Goal: Task Accomplishment & Management: Manage account settings

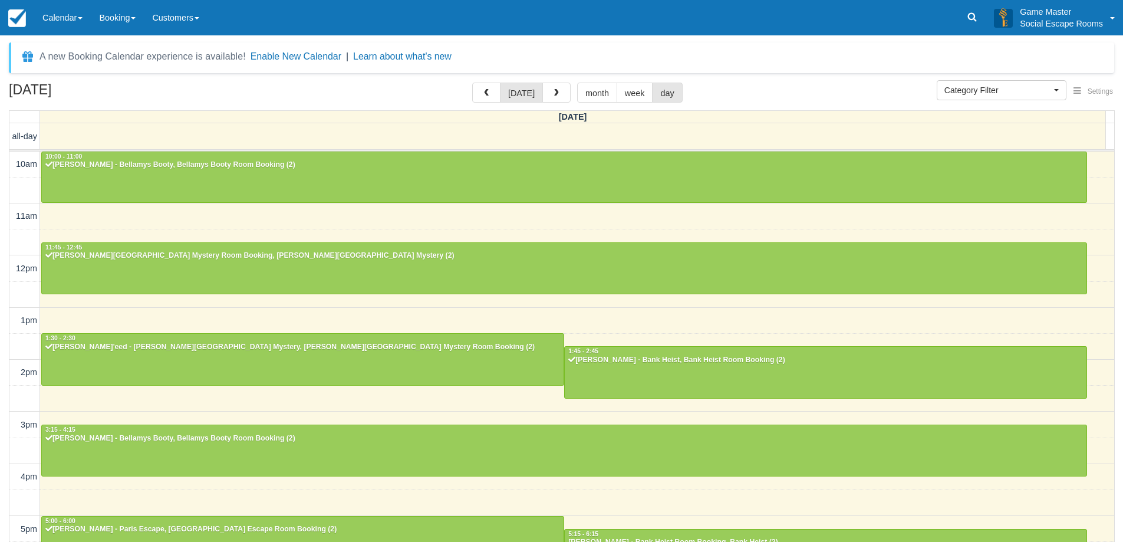
select select
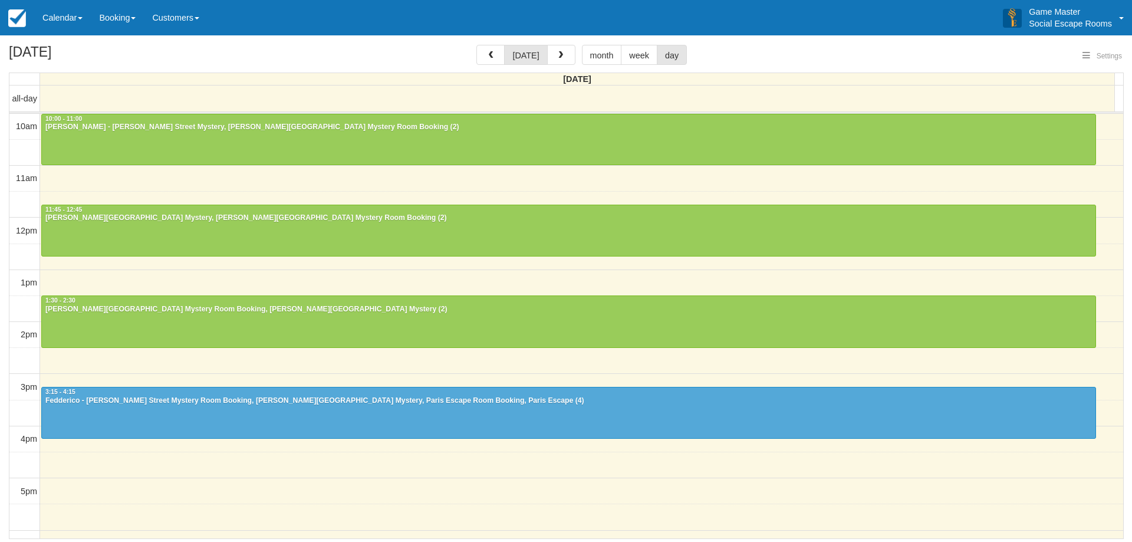
select select
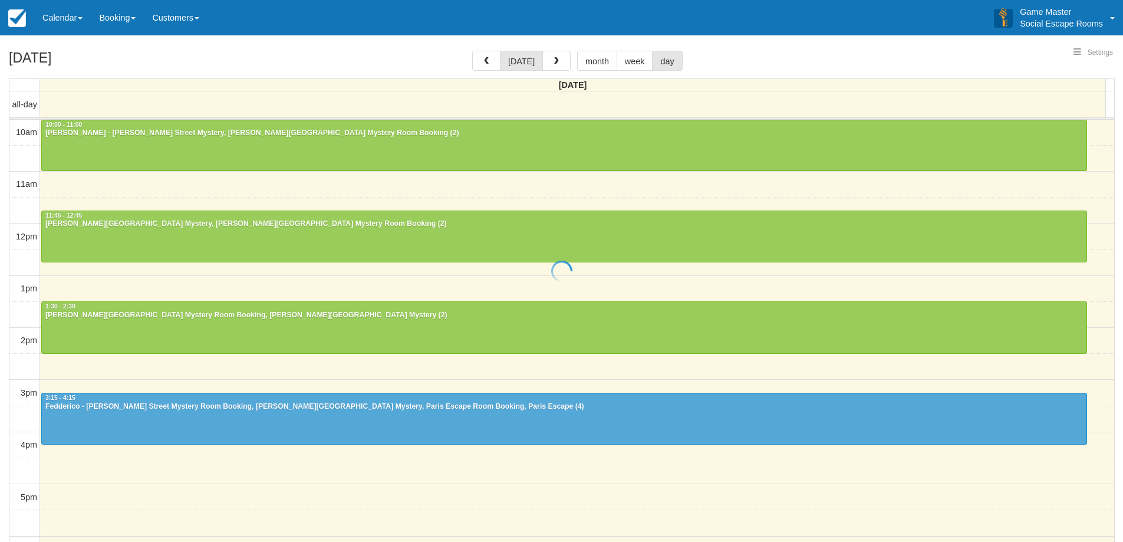
select select
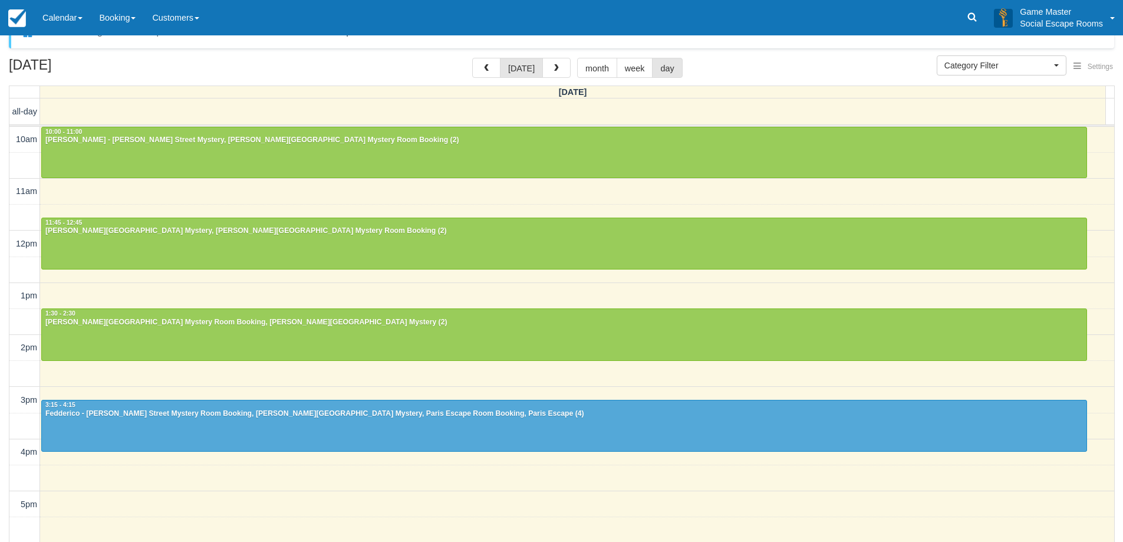
scroll to position [38, 0]
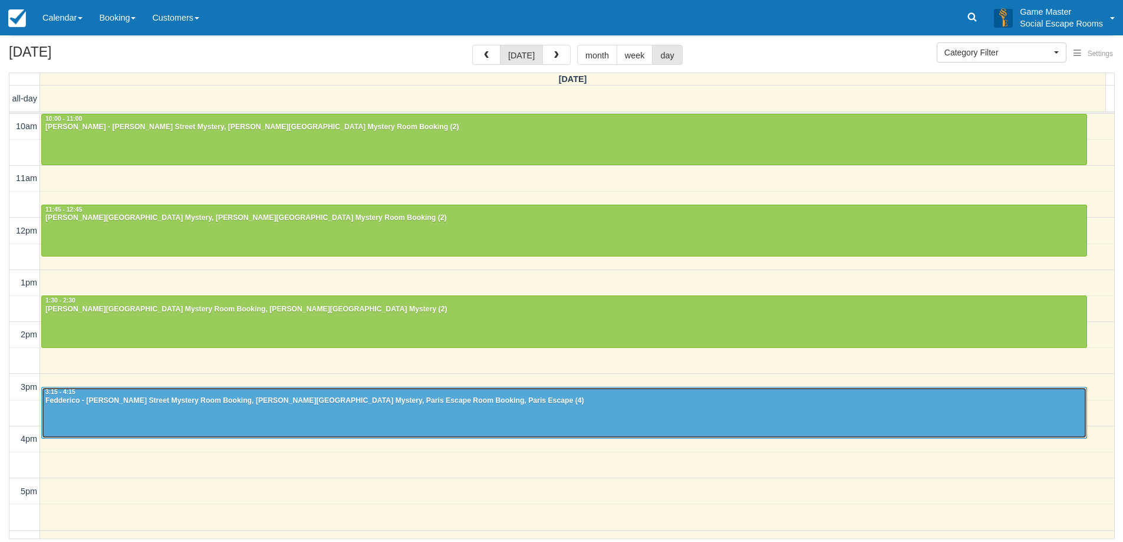
click at [626, 396] on div "Fedderico - Baker Street Mystery Room Booking, Baker Street Mystery, Paris Esca…" at bounding box center [564, 400] width 1039 height 9
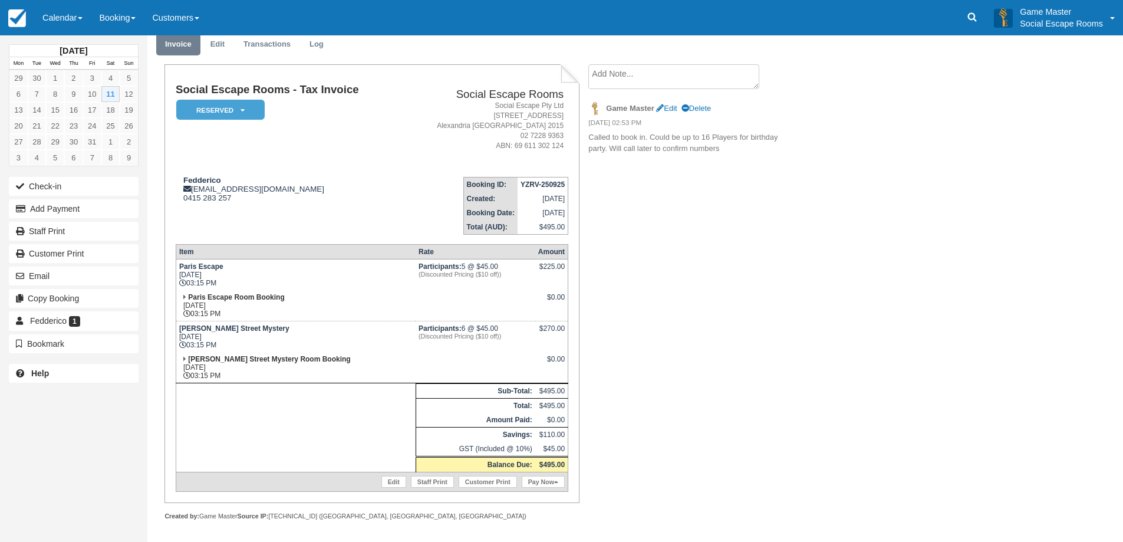
scroll to position [48, 0]
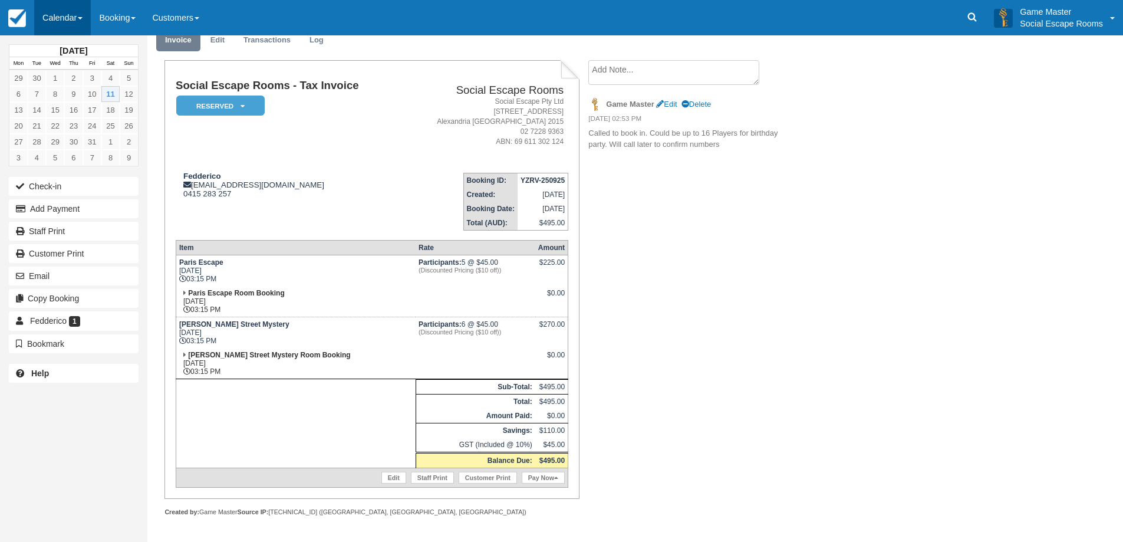
click at [54, 20] on link "Calendar" at bounding box center [62, 17] width 57 height 35
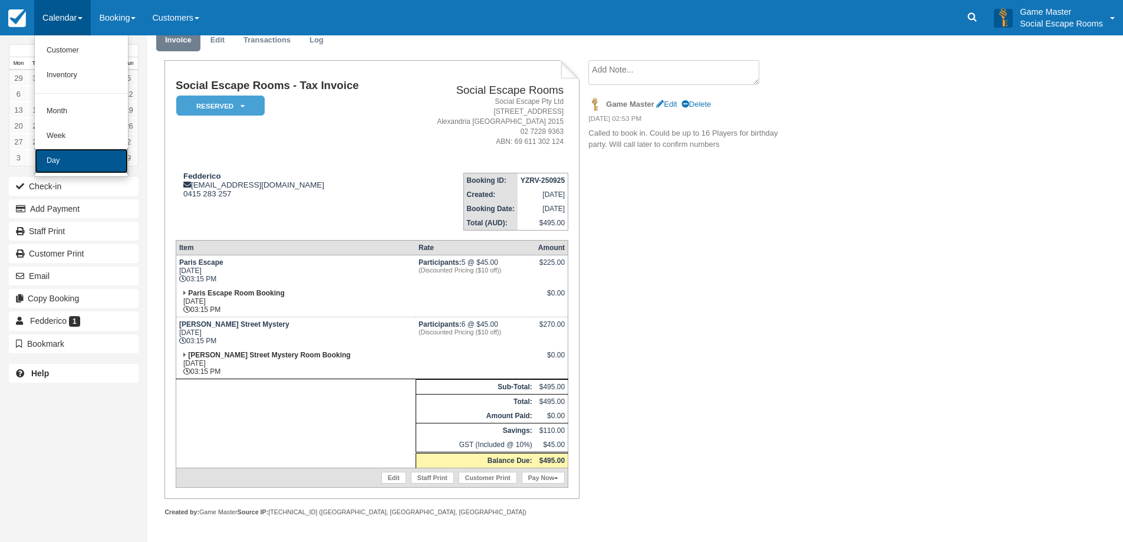
click at [92, 158] on link "Day" at bounding box center [81, 161] width 93 height 25
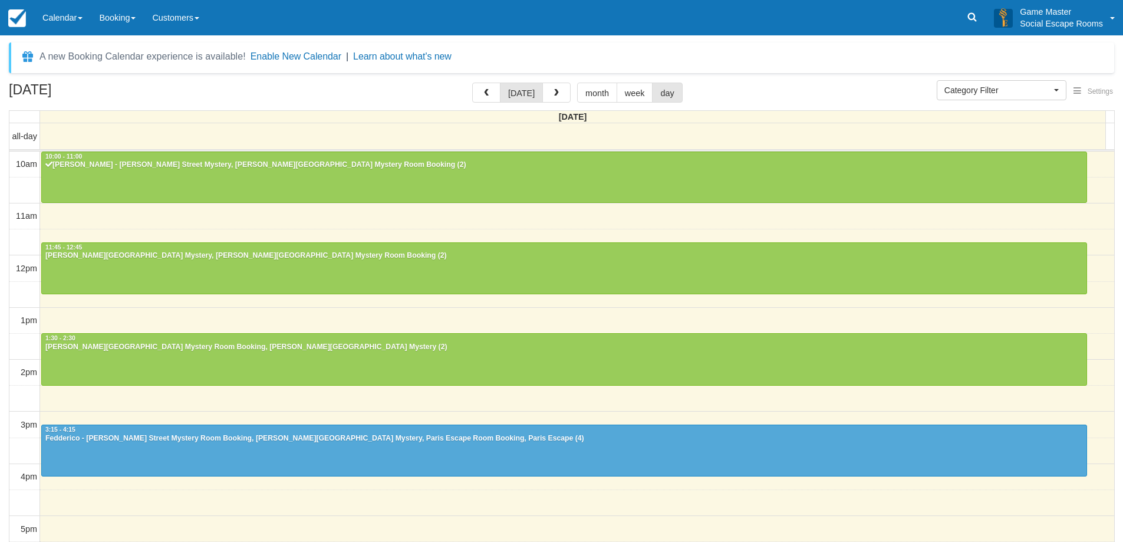
select select
click at [64, 22] on link "Calendar" at bounding box center [62, 17] width 57 height 35
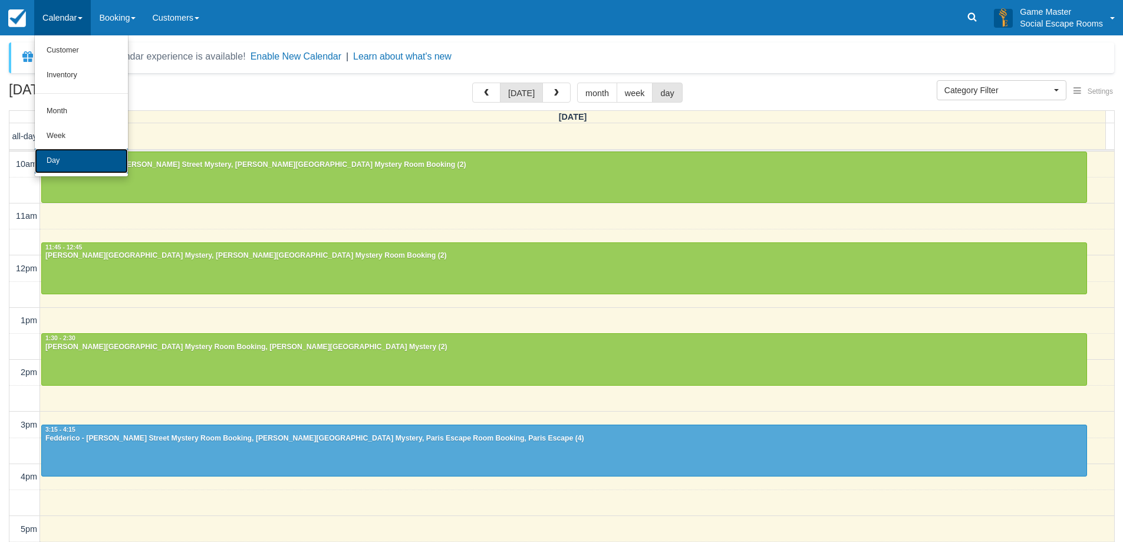
click at [75, 159] on link "Day" at bounding box center [81, 161] width 93 height 25
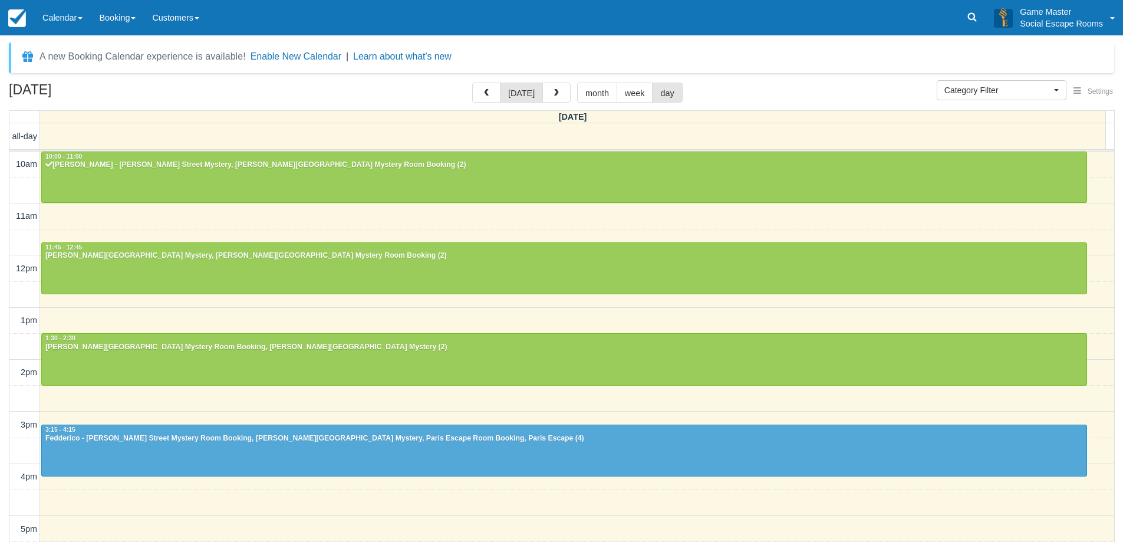
select select
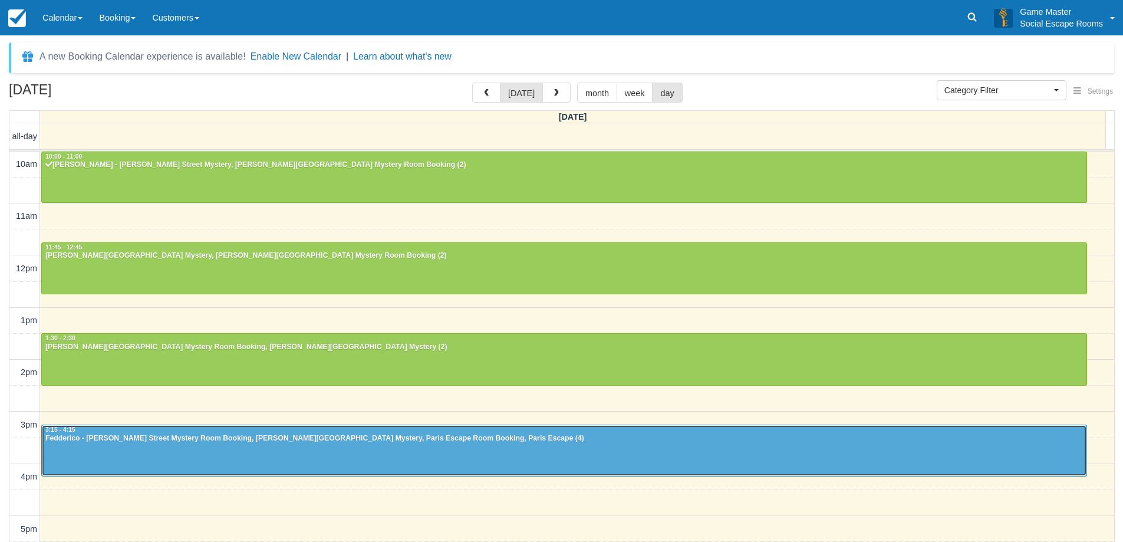
click at [429, 448] on div at bounding box center [564, 450] width 1045 height 51
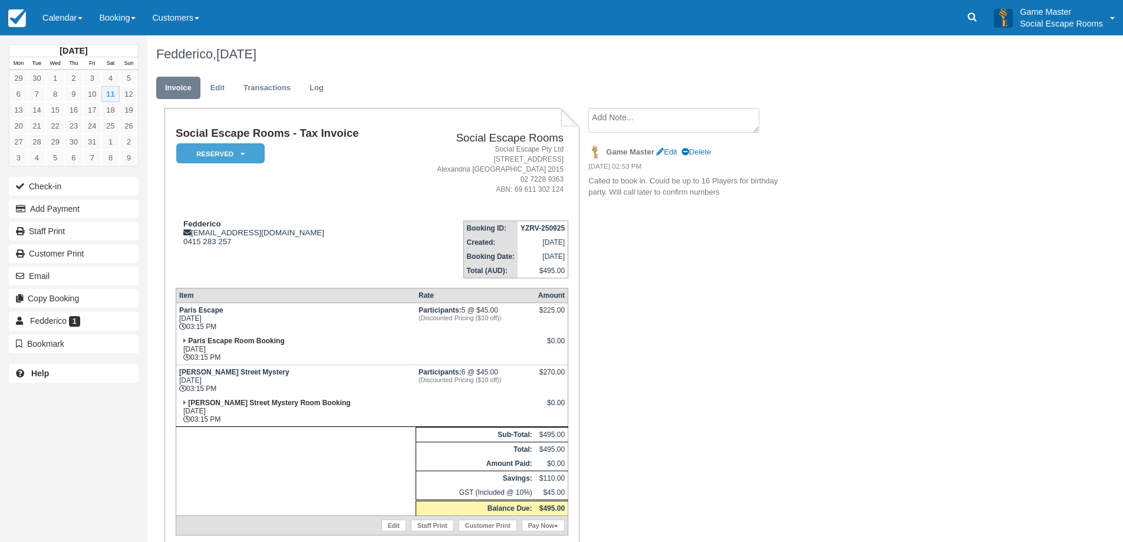
drag, startPoint x: 67, startPoint y: 24, endPoint x: 57, endPoint y: 111, distance: 87.3
click at [67, 24] on link "Calendar" at bounding box center [62, 17] width 57 height 35
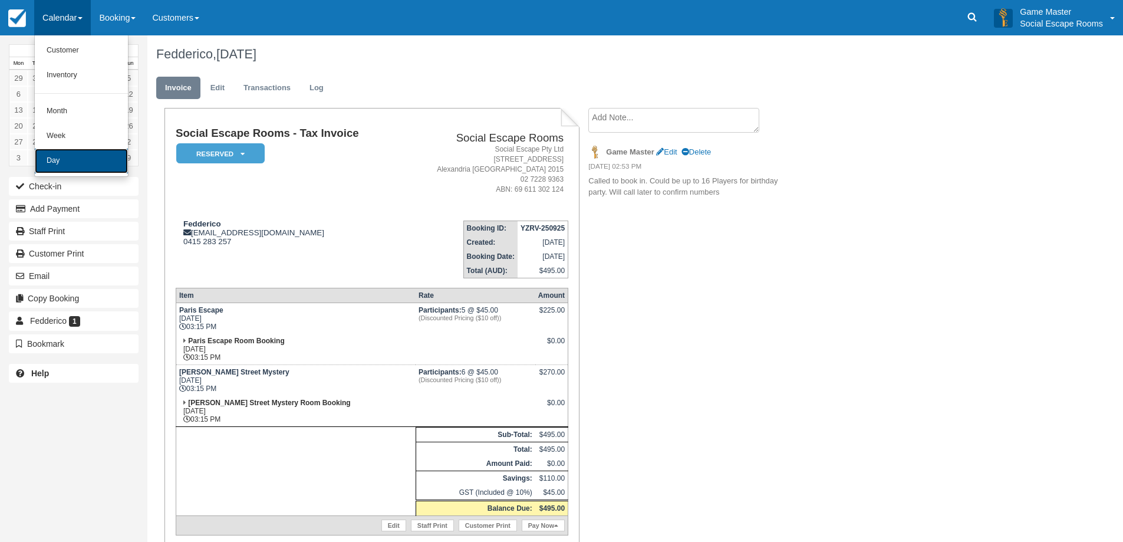
click at [65, 157] on link "Day" at bounding box center [81, 161] width 93 height 25
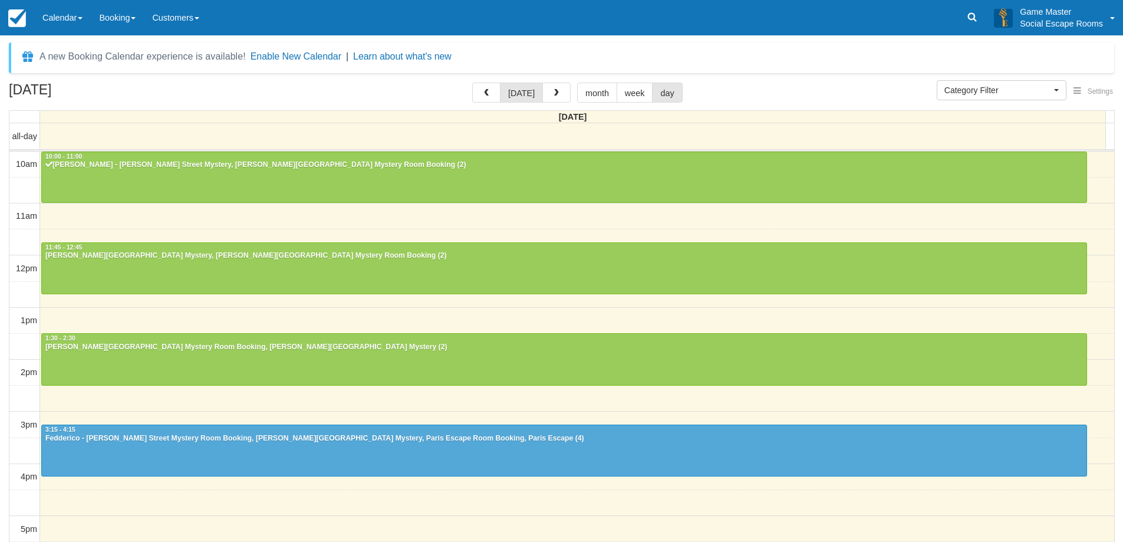
select select
